Goal: Task Accomplishment & Management: Complete application form

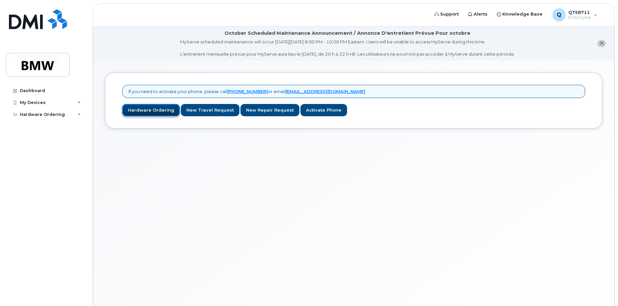
click at [157, 110] on link "Hardware Ordering" at bounding box center [151, 110] width 58 height 12
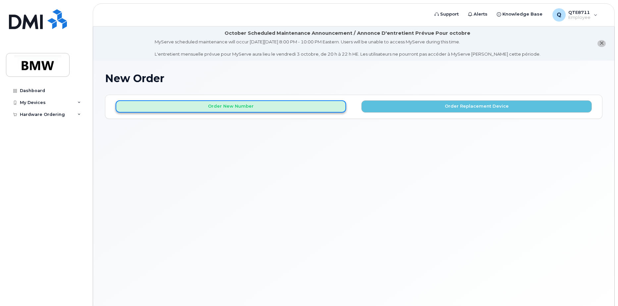
click at [251, 109] on button "Order New Number" at bounding box center [231, 106] width 230 height 12
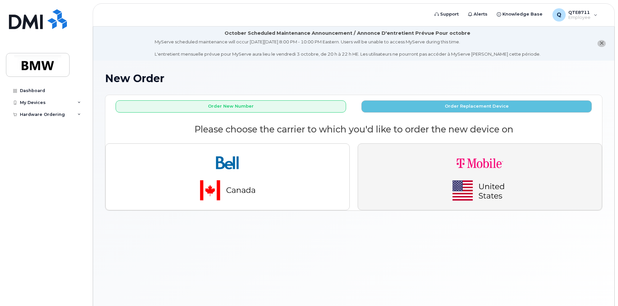
click at [376, 163] on button "button" at bounding box center [480, 176] width 244 height 67
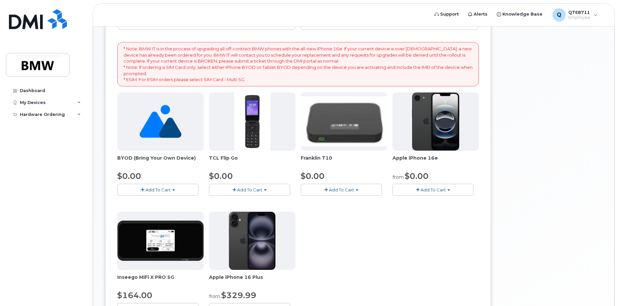
scroll to position [132, 0]
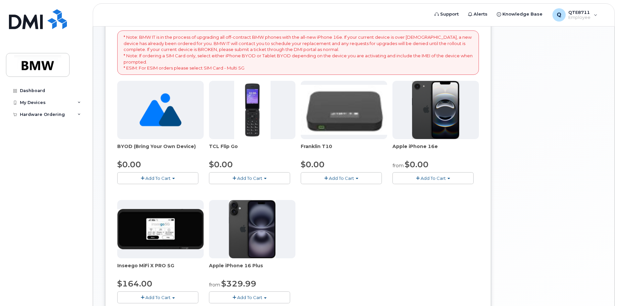
click at [428, 176] on span "Add To Cart" at bounding box center [433, 178] width 25 height 5
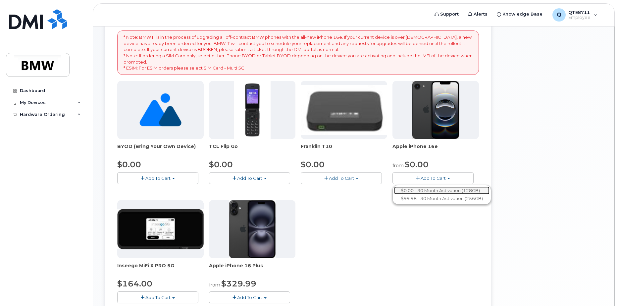
click at [431, 188] on link "$0.00 - 30 Month Activation (128GB)" at bounding box center [441, 190] width 95 height 8
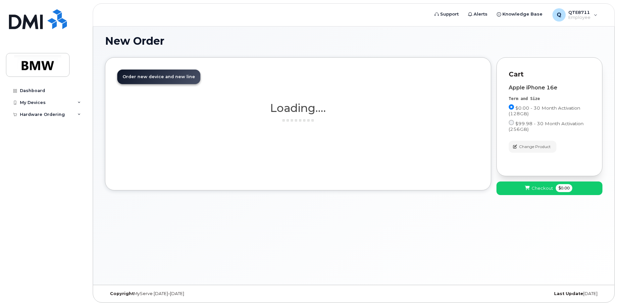
scroll to position [37, 0]
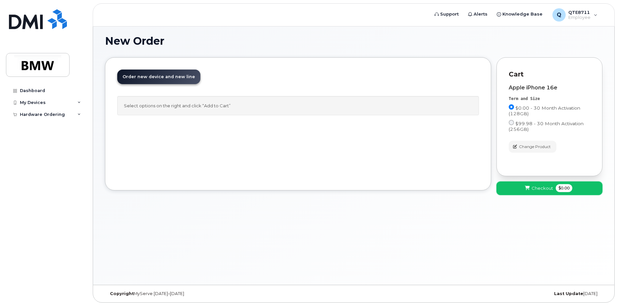
click at [519, 182] on button "Checkout $0.00" at bounding box center [549, 188] width 106 height 14
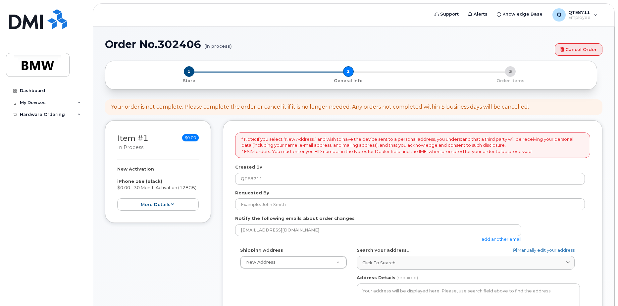
select select
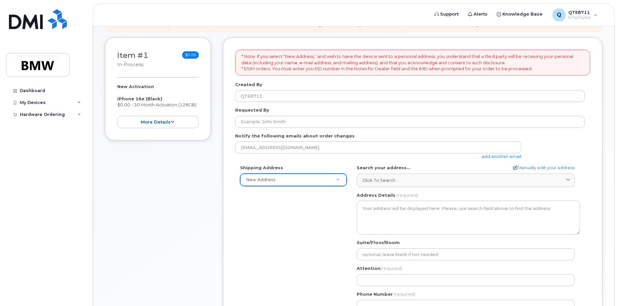
scroll to position [136, 0]
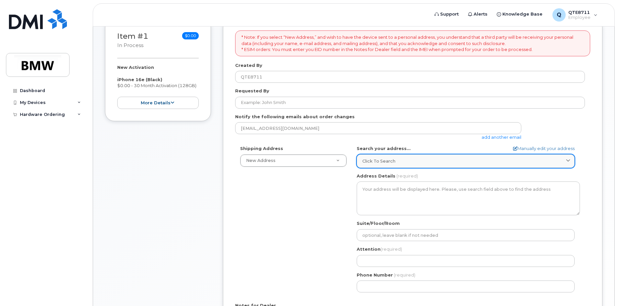
click at [394, 158] on span "Click to search" at bounding box center [378, 161] width 33 height 6
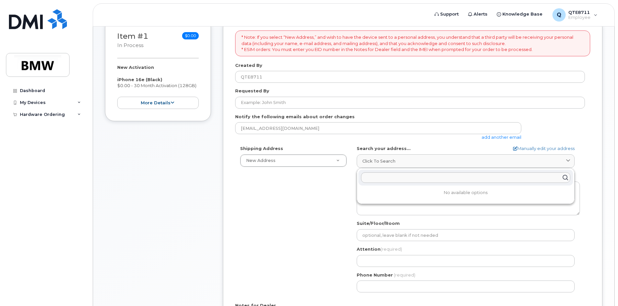
click at [348, 177] on div "Shipping Address New Address New Address BMW MC Plant BMW [GEOGRAPHIC_DATA] Fin…" at bounding box center [410, 221] width 350 height 152
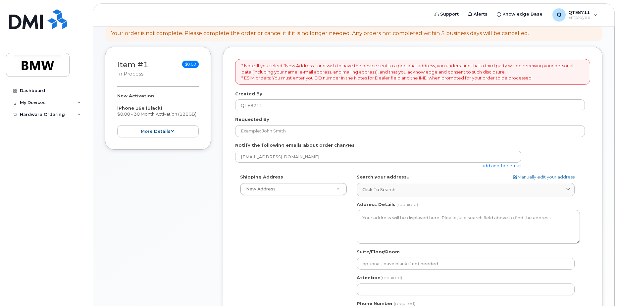
scroll to position [36, 0]
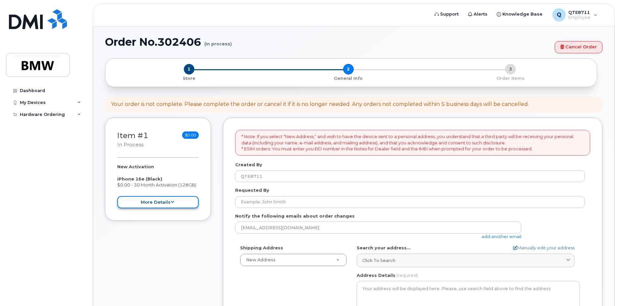
click at [188, 206] on button "more details" at bounding box center [157, 202] width 81 height 12
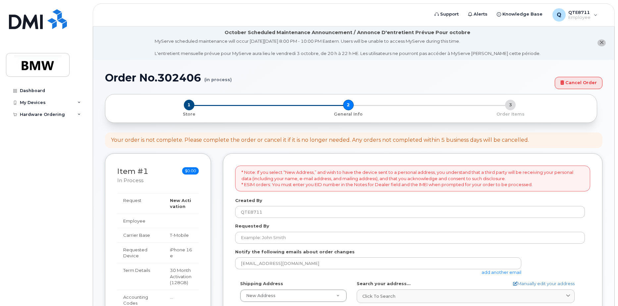
scroll to position [0, 0]
click at [80, 116] on icon at bounding box center [78, 114] width 3 height 3
click at [77, 126] on link "My Orders" at bounding box center [52, 126] width 69 height 13
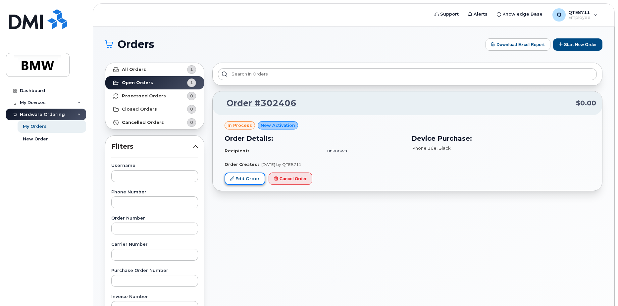
click at [251, 177] on link "Edit Order" at bounding box center [245, 179] width 41 height 12
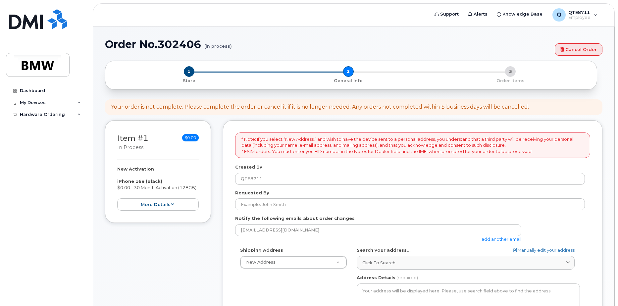
select select
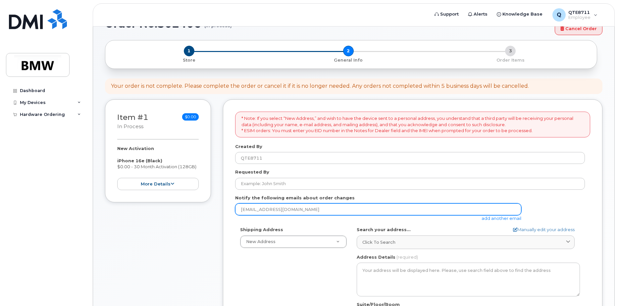
scroll to position [66, 0]
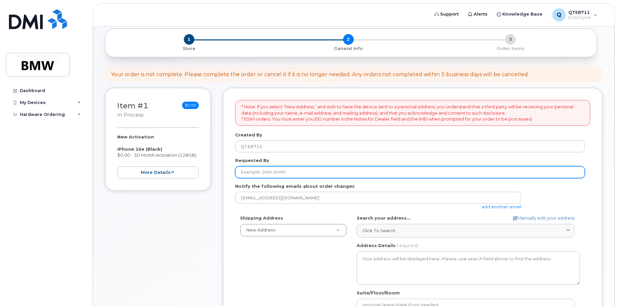
click at [314, 175] on input "Requested By" at bounding box center [410, 172] width 350 height 12
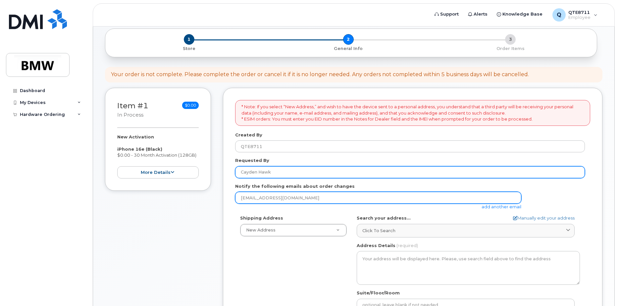
type input "Cayden Hawk"
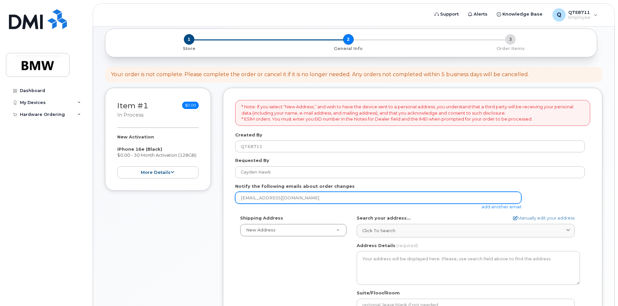
drag, startPoint x: 310, startPoint y: 198, endPoint x: 234, endPoint y: 198, distance: 75.8
click at [234, 198] on div "* Note: If you select “New Address,” and wish to have the device sent to a pers…" at bounding box center [412, 260] width 379 height 344
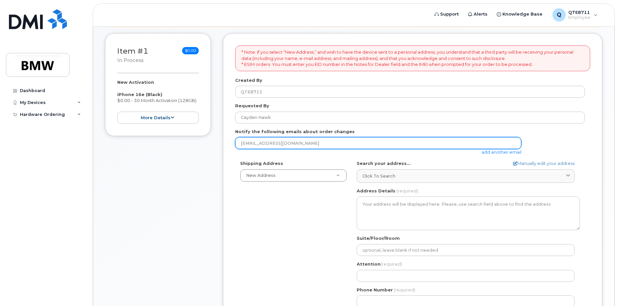
scroll to position [132, 0]
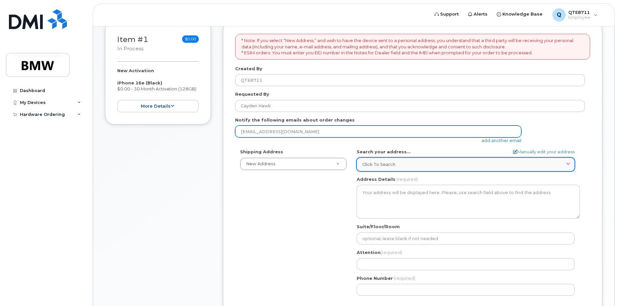
type input "caydenhawk13@icloud.com"
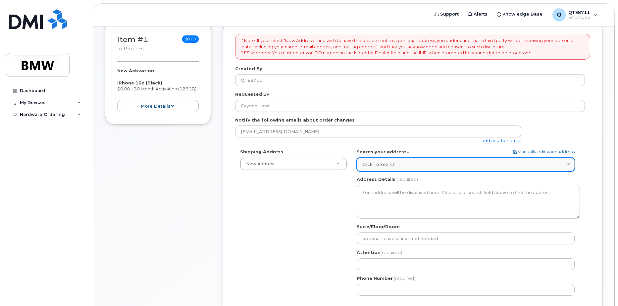
click at [396, 166] on div "Click to search" at bounding box center [465, 164] width 207 height 6
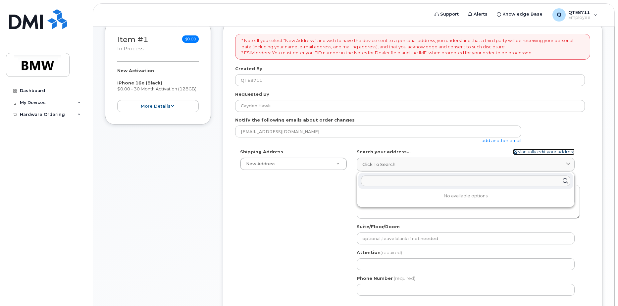
click at [538, 150] on link "Manually edit your address" at bounding box center [544, 152] width 62 height 6
select select
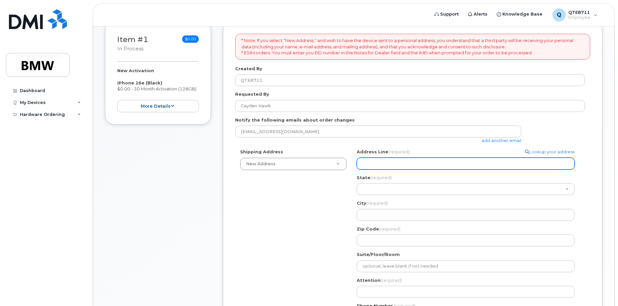
click at [402, 167] on input "Address Line (required)" at bounding box center [466, 164] width 218 height 12
select select
type input "1"
select select
type input "11"
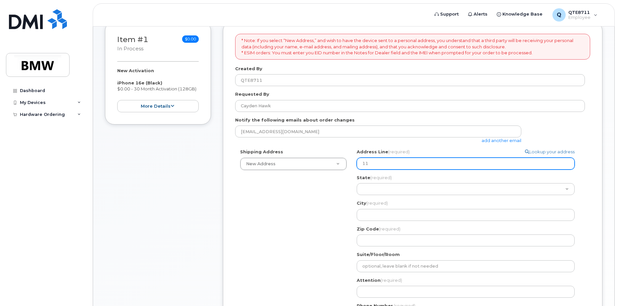
select select
type input "115"
select select
type input "115 B"
select select
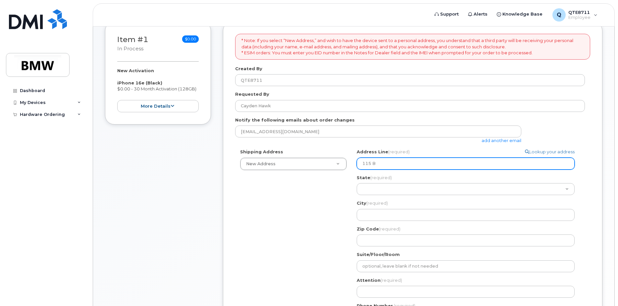
type input "115 Br"
select select
type input "115 Bry"
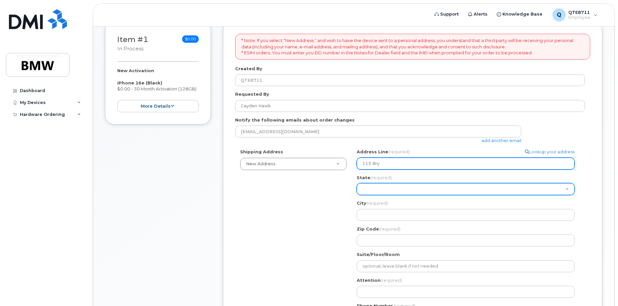
select select
type input "115 Brya"
select select
type input "115 Bryan"
select select
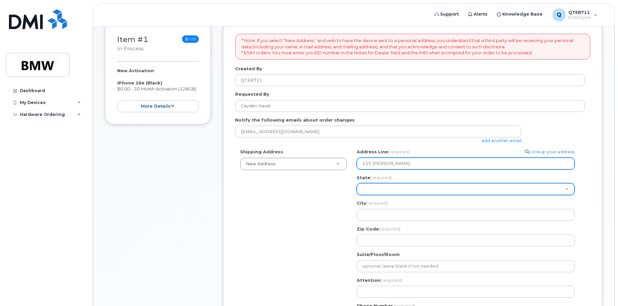
type input "115 Bryant"
select select
type input "115 Bryant R"
select select
type input "115 Bryant RD"
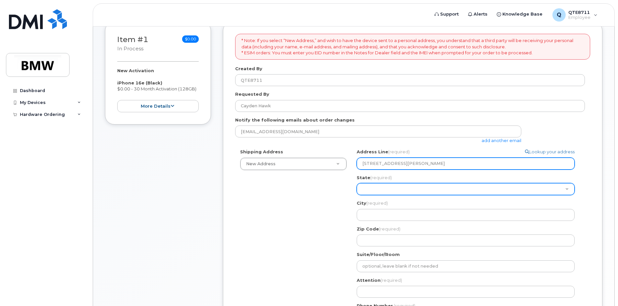
select select
type input "115 Bryant R"
select select
type input "115 Bryant Rd"
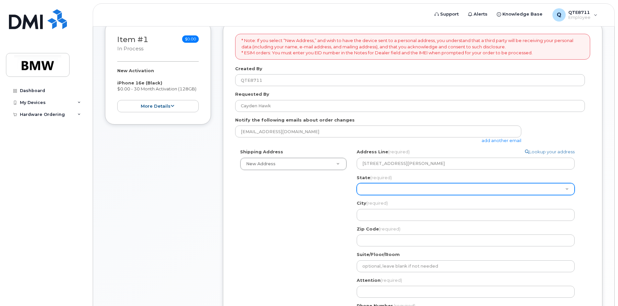
click at [417, 189] on select "Alabama Alaska American Samoa Arizona Arkansas California Colorado Connecticut …" at bounding box center [466, 189] width 218 height 12
select select "SC"
click at [357, 183] on select "Alabama Alaska American Samoa Arizona Arkansas California Colorado Connecticut …" at bounding box center [466, 189] width 218 height 12
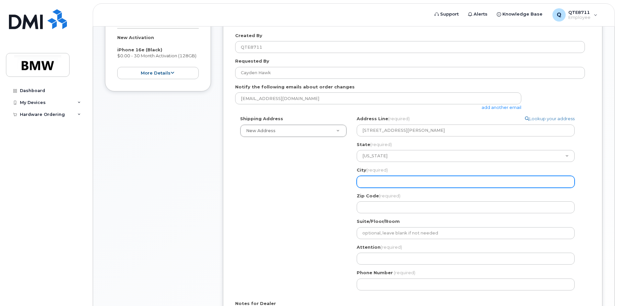
click at [410, 180] on input "City (required)" at bounding box center [466, 182] width 218 height 12
select select
type input "w"
select select
type input "we"
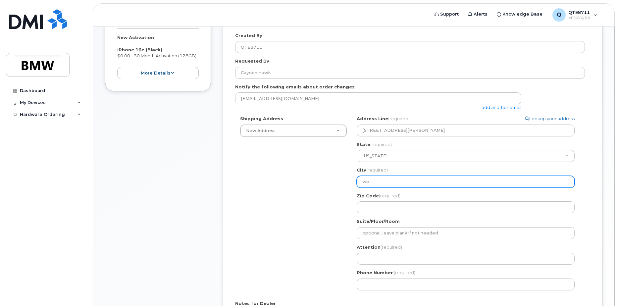
select select
type input "wes"
select select
type input "west"
select select
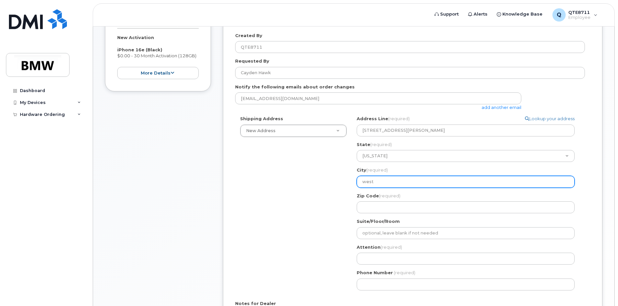
type input "wes"
select select
type input "we"
select select
type input "w"
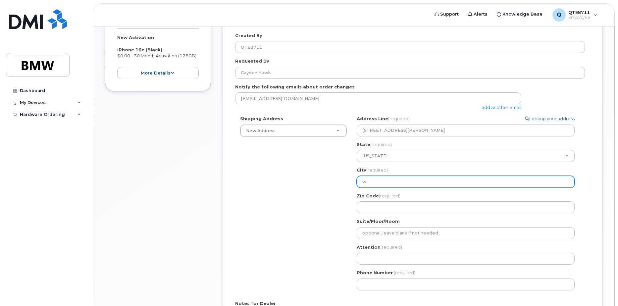
select select
type input "W"
select select
type input "We"
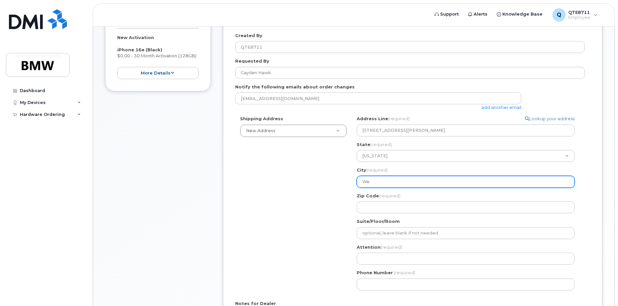
select select
type input "Wes"
select select
type input "West"
select select
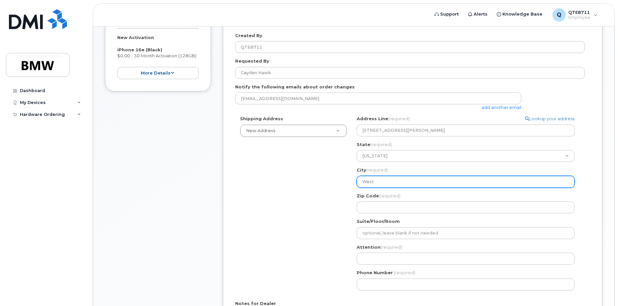
type input "West U"
select select
type input "West Un"
select select
type input "West Uni"
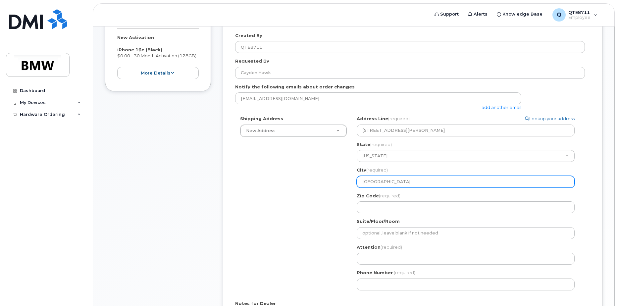
select select
type input "West Unio"
select select
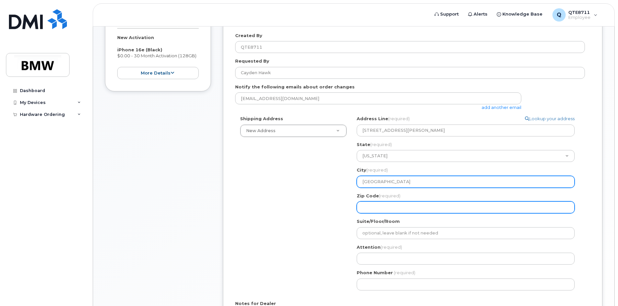
type input "[GEOGRAPHIC_DATA]"
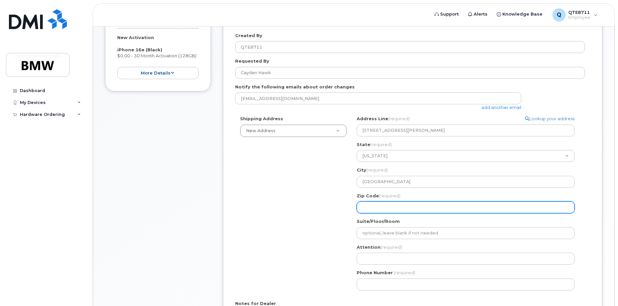
click at [404, 209] on input "Zip Code (required)" at bounding box center [466, 207] width 218 height 12
select select
type input "2"
select select
type input "29"
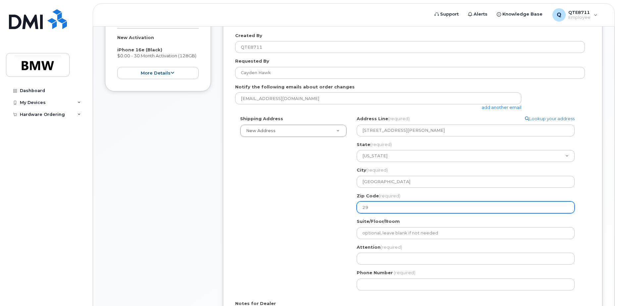
select select
type input "296"
select select
type input "2969"
select select
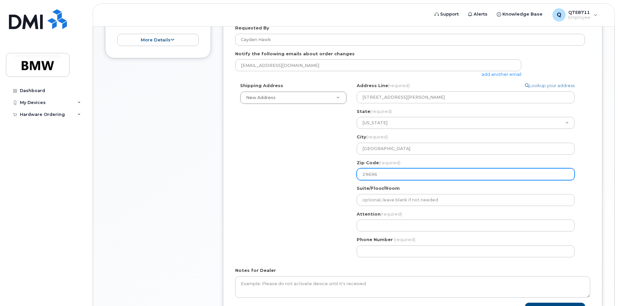
scroll to position [232, 0]
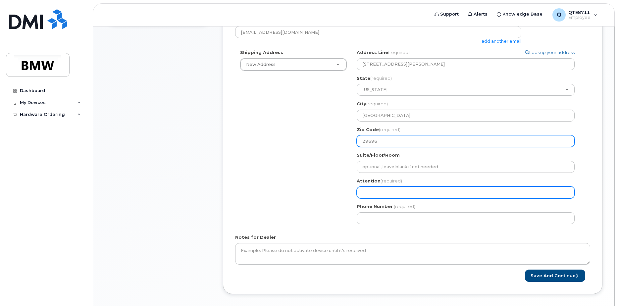
type input "29696"
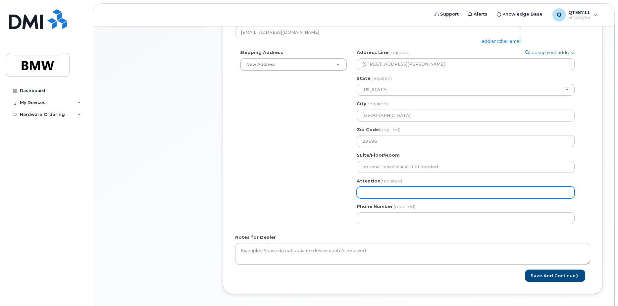
click at [376, 195] on input "Attention (required)" at bounding box center [466, 192] width 218 height 12
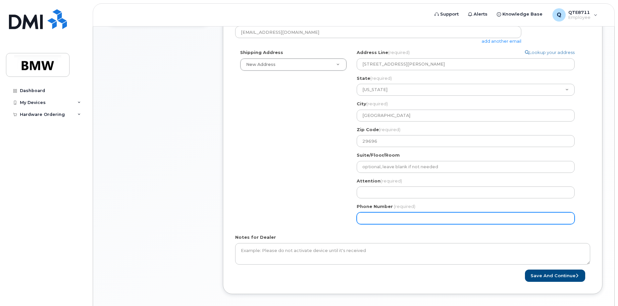
click at [366, 216] on input "Phone Number" at bounding box center [466, 218] width 218 height 12
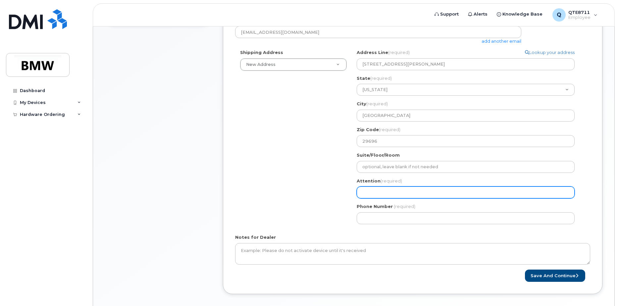
click at [378, 196] on input "Attention (required)" at bounding box center [466, 192] width 218 height 12
select select
type input "C"
select select
type input "Ca"
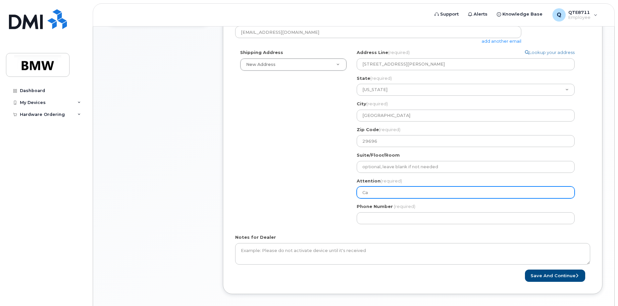
select select
type input "Cay"
select select
type input "Cayd"
select select
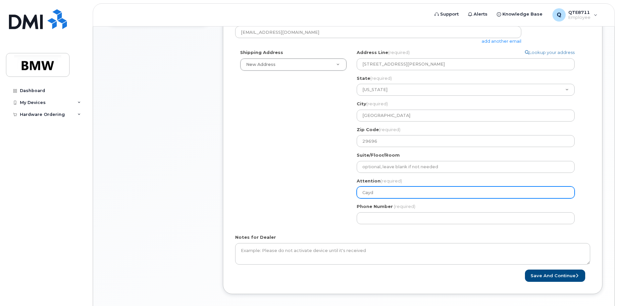
type input "Cayde"
select select
type input "Cayden"
select select
type input "Cayden H"
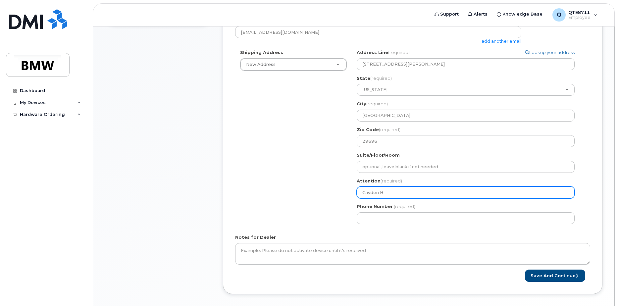
select select
type input "Cayden Ha"
select select
type input "Cayden Haw"
select select
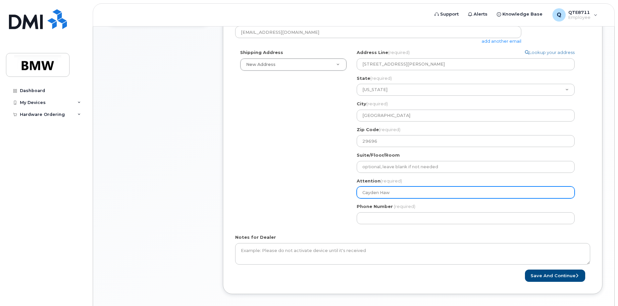
type input "Cayden Hawk"
select select
type input "Cayden Haw"
select select
type input "Cayden Ha"
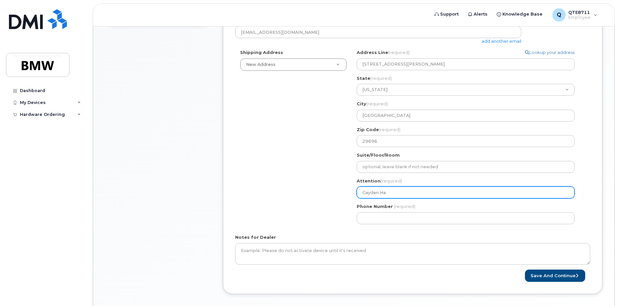
select select
type input "Cayden H"
select select
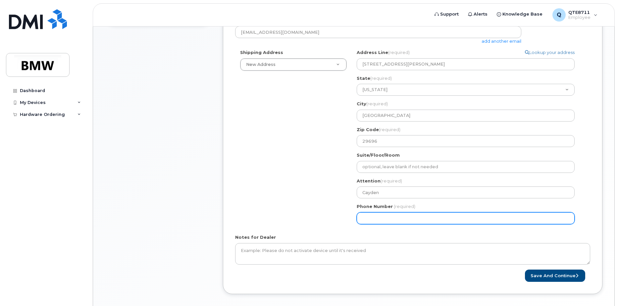
click at [391, 217] on input "Phone Number" at bounding box center [466, 218] width 218 height 12
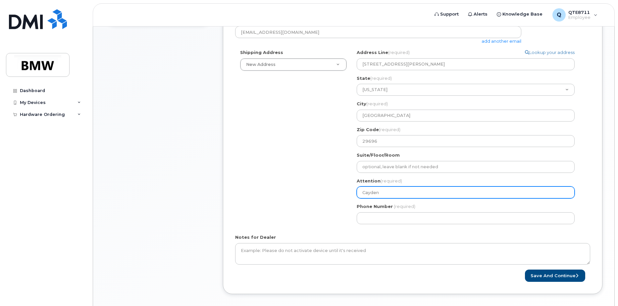
click at [410, 195] on input "Cayden" at bounding box center [466, 192] width 218 height 12
type input "Cayden"
select select
type input "Cayden H"
select select
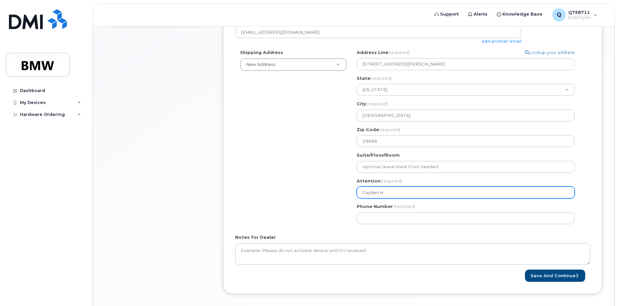
type input "Cayden Ha"
select select
type input "Cayden Haw"
select select
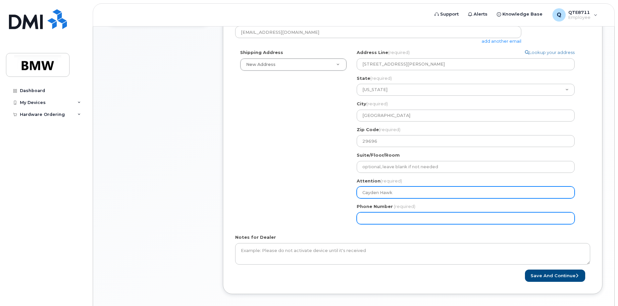
type input "Cayden Hawk"
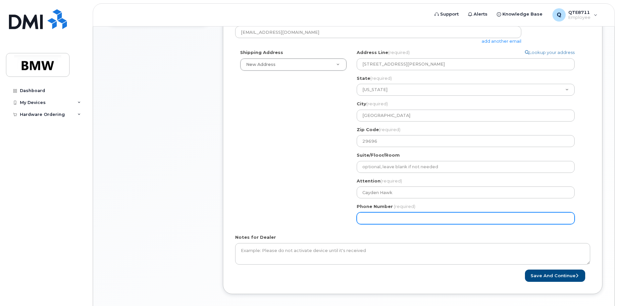
click at [404, 217] on input "Phone Number" at bounding box center [466, 218] width 218 height 12
type input "864"
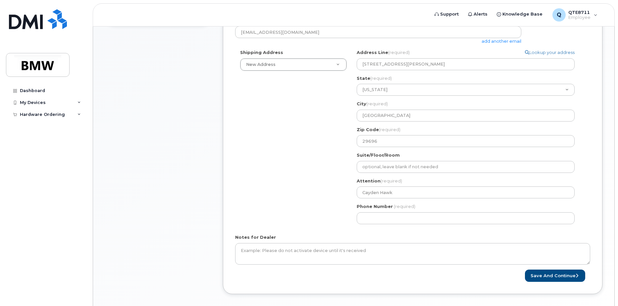
click at [325, 213] on div "Shipping Address New Address New Address BMW MC Plant BMW North America Financi…" at bounding box center [410, 139] width 350 height 180
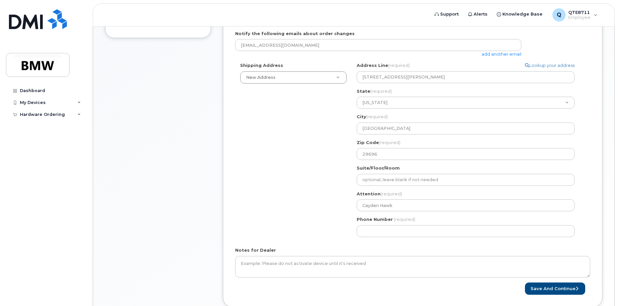
scroll to position [230, 0]
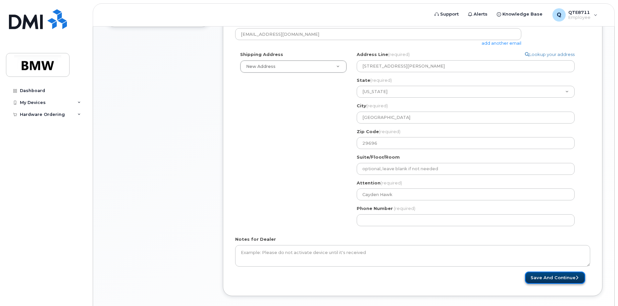
click at [557, 280] on button "Save and Continue" at bounding box center [555, 278] width 60 height 12
click at [408, 234] on form "* Note: If you select “New Address,” and wish to have the device sent to a pers…" at bounding box center [412, 109] width 355 height 347
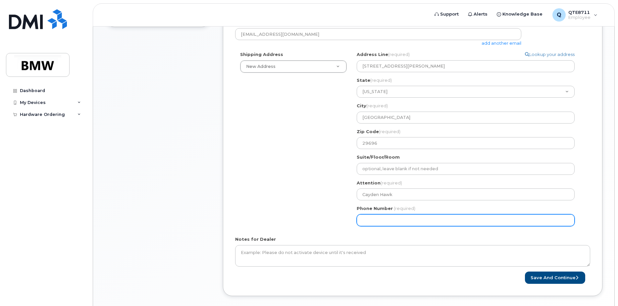
click at [416, 223] on input "Phone Number" at bounding box center [466, 220] width 218 height 12
click at [383, 220] on input "Phone Number" at bounding box center [466, 220] width 218 height 12
click at [373, 220] on input "Phone Number" at bounding box center [466, 220] width 218 height 12
select select
type input "8649036163"
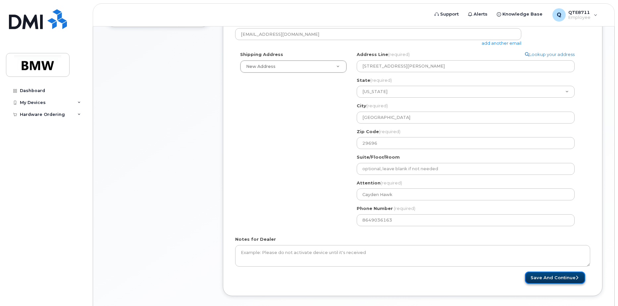
click at [542, 278] on button "Save and Continue" at bounding box center [555, 278] width 60 height 12
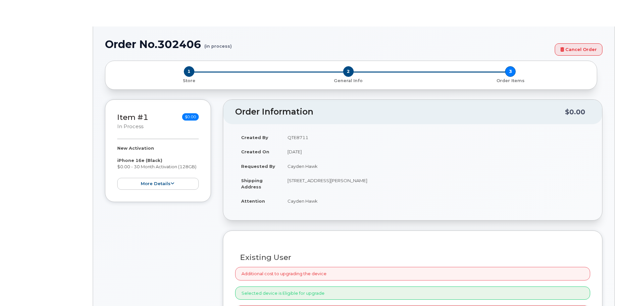
select select "1885307"
radio input "true"
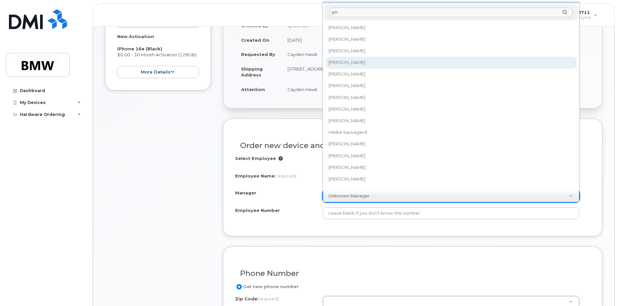
type input "ger"
select select "2101579"
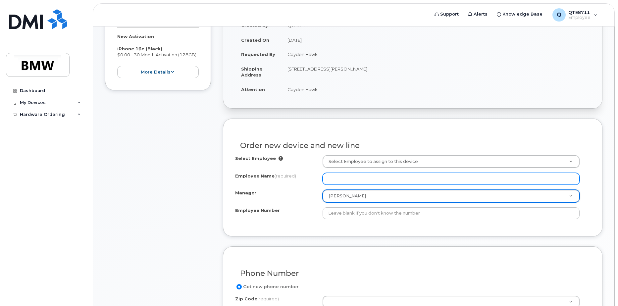
click at [349, 180] on input "Employee Name (required)" at bounding box center [451, 179] width 257 height 12
type input "Cayden Hawk"
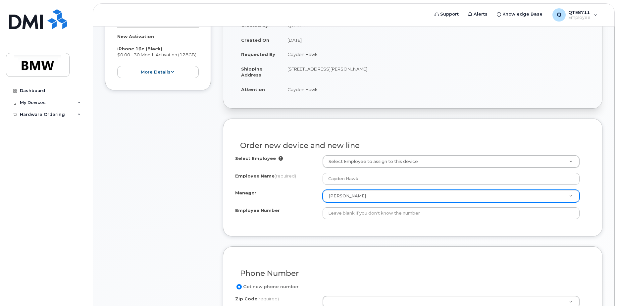
click at [350, 232] on div "Order new device and new line Select Employee Select Employee to assign to this…" at bounding box center [412, 178] width 379 height 118
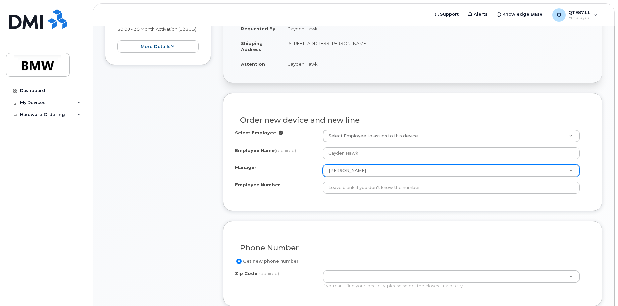
scroll to position [167, 0]
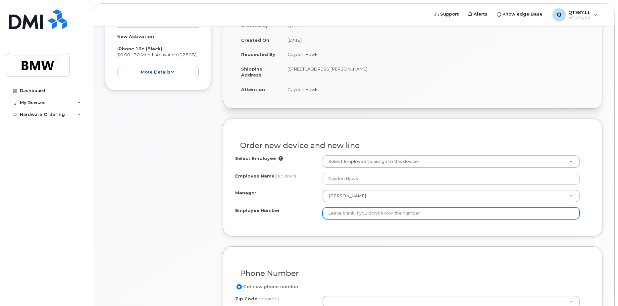
click at [341, 216] on input "Employee Number" at bounding box center [451, 213] width 257 height 12
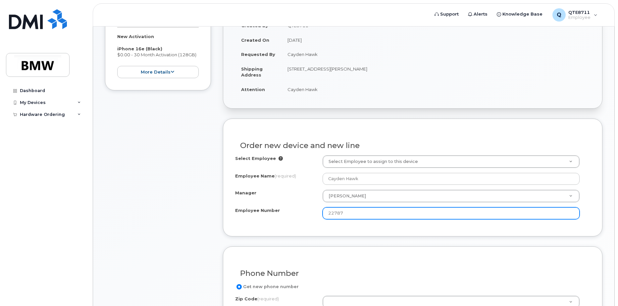
click at [328, 213] on input "22787" at bounding box center [451, 213] width 257 height 12
type input "022787"
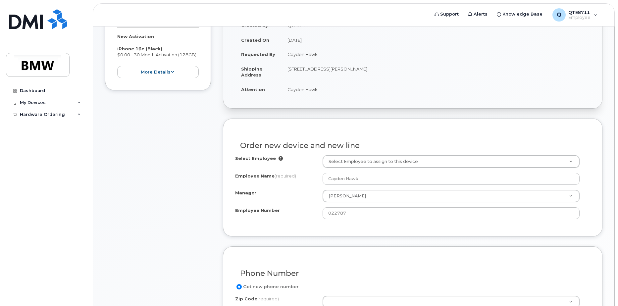
click at [345, 236] on div "Order new device and new line Select Employee Select Employee to assign to this…" at bounding box center [412, 178] width 379 height 118
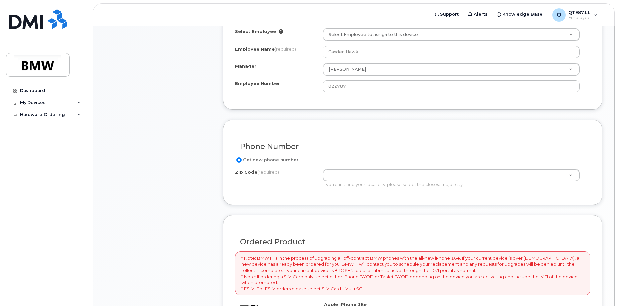
scroll to position [233, 0]
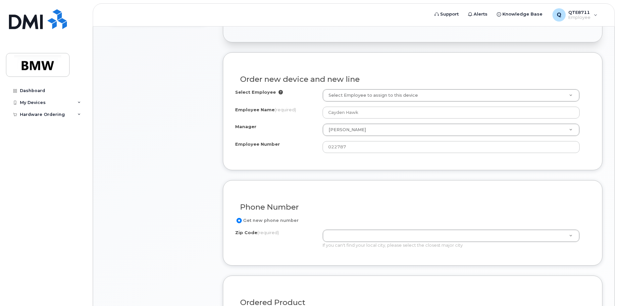
click at [269, 222] on label "Get new phone number" at bounding box center [267, 221] width 64 height 8
click at [242, 222] on input "Get new phone number" at bounding box center [238, 220] width 5 height 5
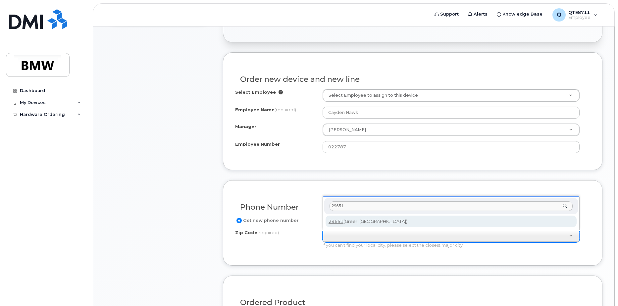
type input "29651"
type input "29651 (Greer, SC)"
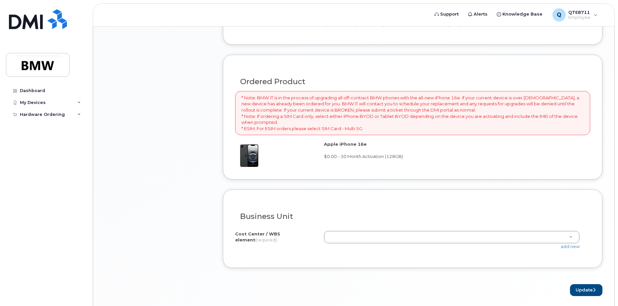
scroll to position [477, 0]
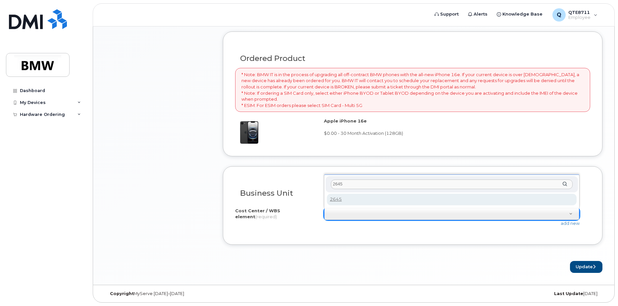
type input "2645"
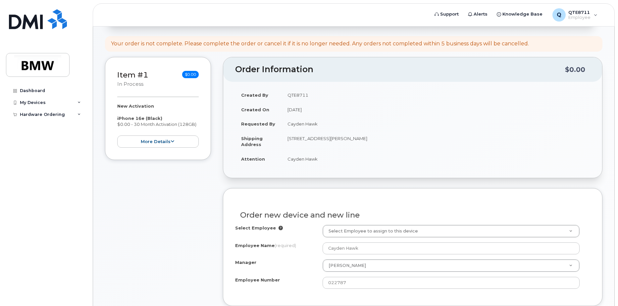
scroll to position [79, 0]
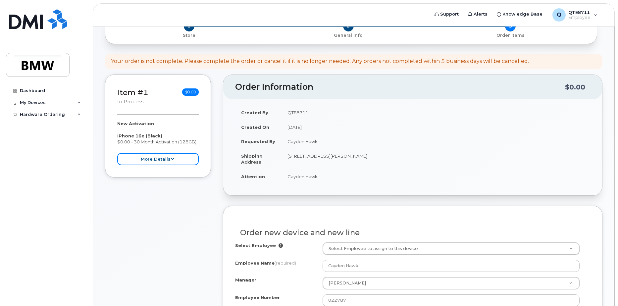
click at [195, 159] on button "more details" at bounding box center [157, 159] width 81 height 12
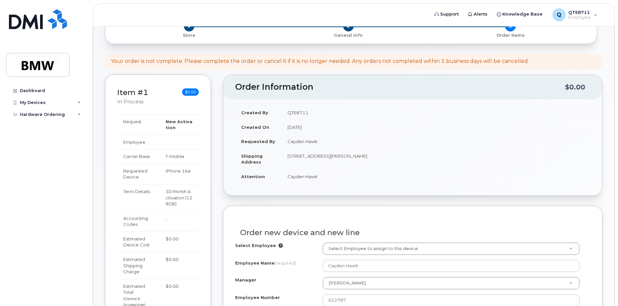
click at [288, 92] on header "Order Information $0.00" at bounding box center [412, 87] width 379 height 25
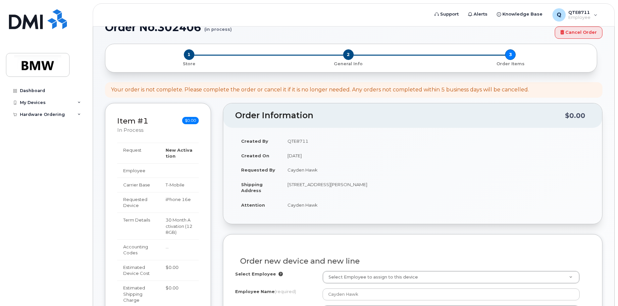
scroll to position [13, 0]
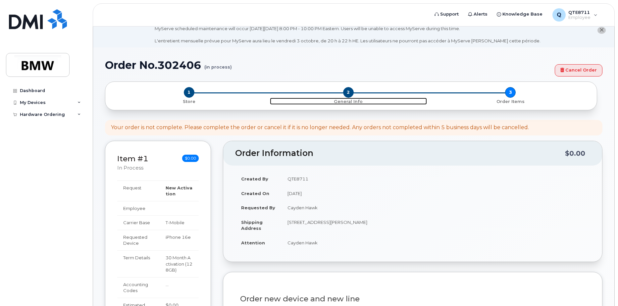
drag, startPoint x: 352, startPoint y: 93, endPoint x: 353, endPoint y: 96, distance: 3.5
click at [352, 93] on span "2" at bounding box center [348, 92] width 11 height 11
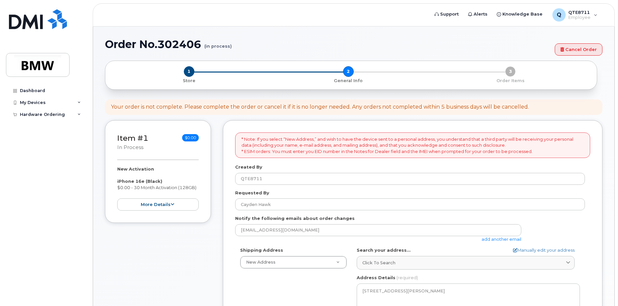
select select
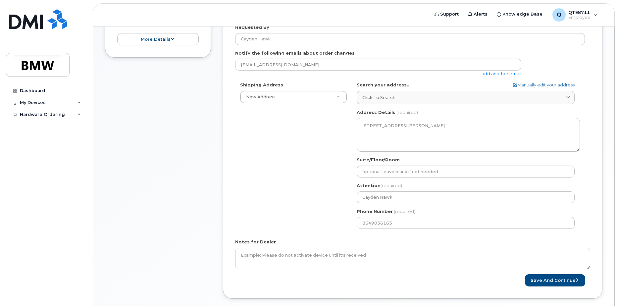
scroll to position [232, 0]
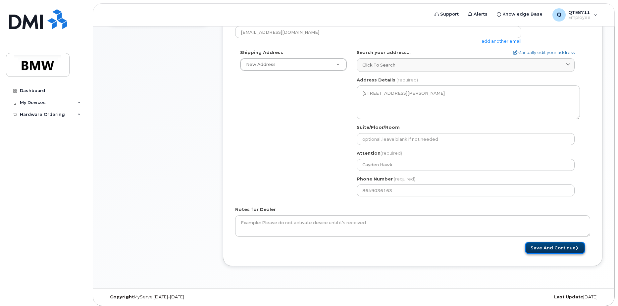
click at [541, 247] on button "Save and Continue" at bounding box center [555, 248] width 60 height 12
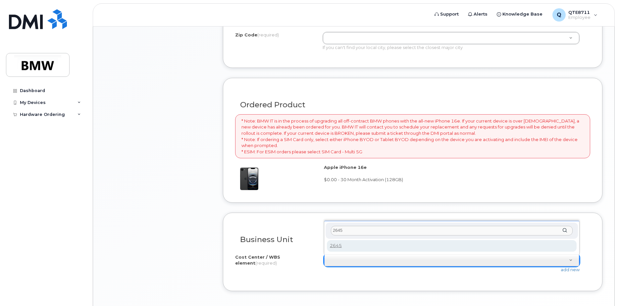
type input "2645"
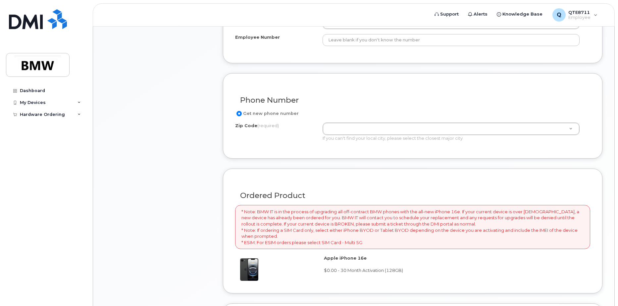
scroll to position [331, 0]
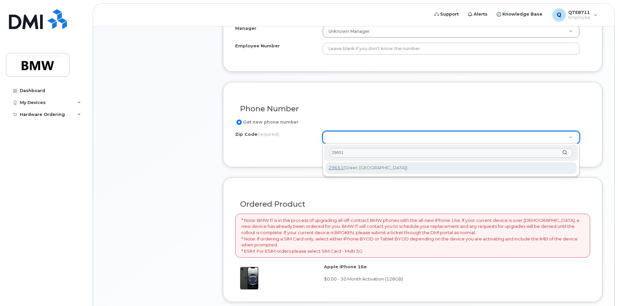
type input "29651"
type input "29651 (Greer, SC)"
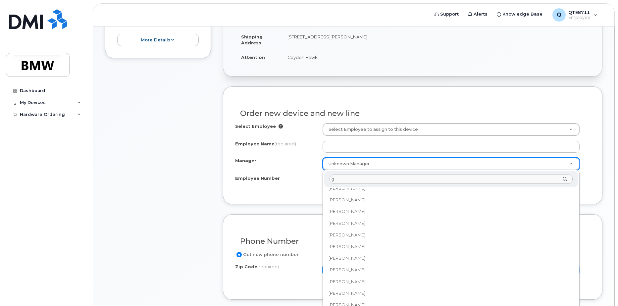
scroll to position [0, 0]
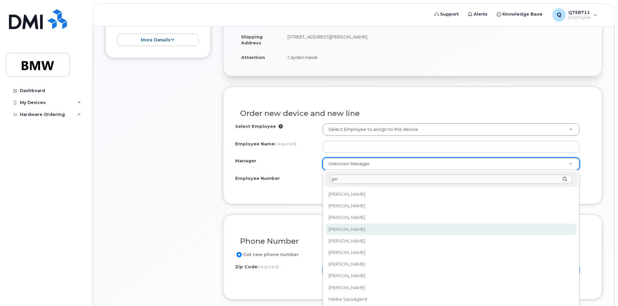
type input "ger"
select select "2101579"
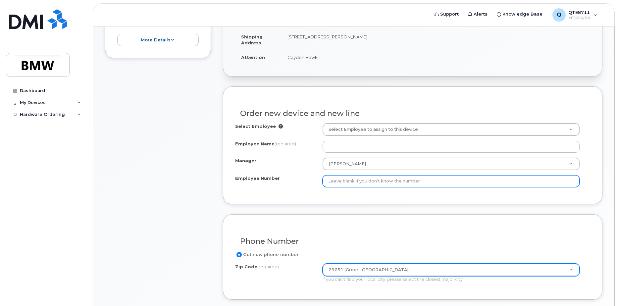
click at [381, 180] on input "Employee Number" at bounding box center [451, 181] width 257 height 12
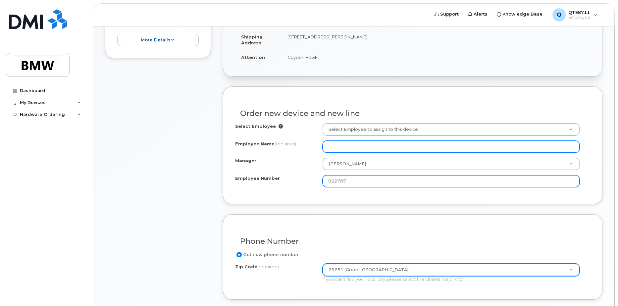
type input "022787"
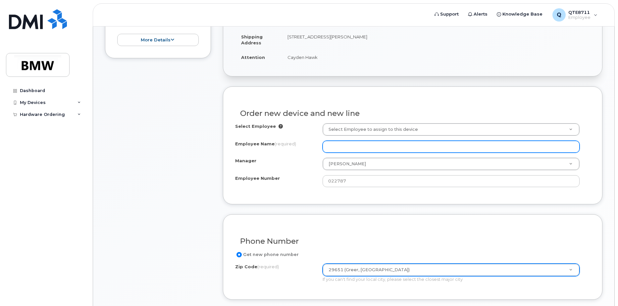
click at [400, 150] on input "Employee Name (required)" at bounding box center [451, 147] width 257 height 12
type input "Cayden Hawk"
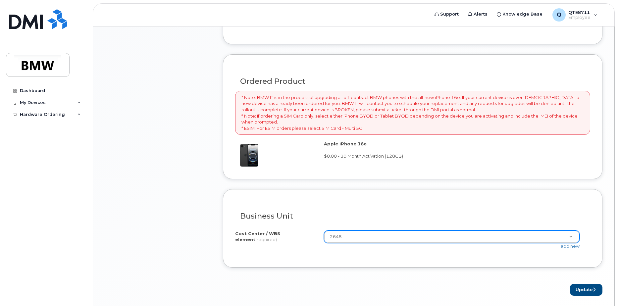
scroll to position [477, 0]
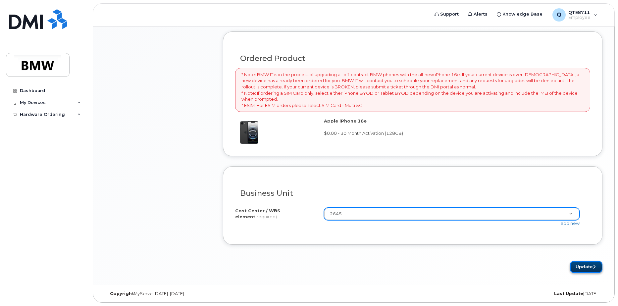
click at [577, 264] on button "Update" at bounding box center [586, 267] width 32 height 12
